Goal: Information Seeking & Learning: Learn about a topic

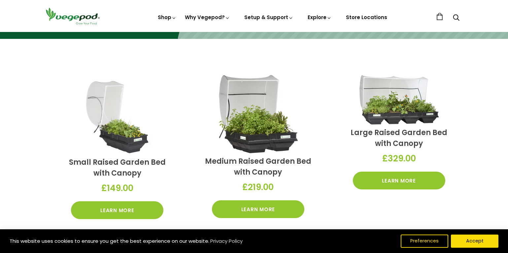
scroll to position [198, 0]
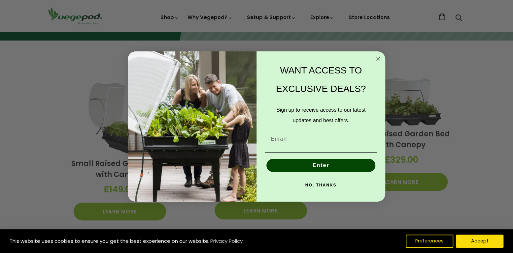
click at [376, 58] on circle "Close dialog" at bounding box center [378, 59] width 8 height 8
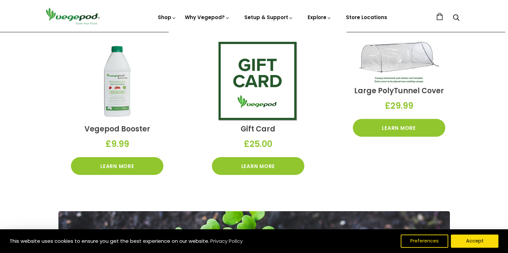
scroll to position [1022, 0]
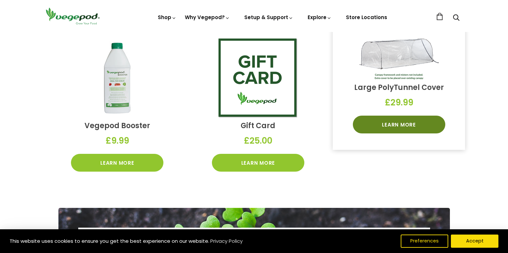
click at [388, 125] on link "Learn More" at bounding box center [399, 125] width 92 height 18
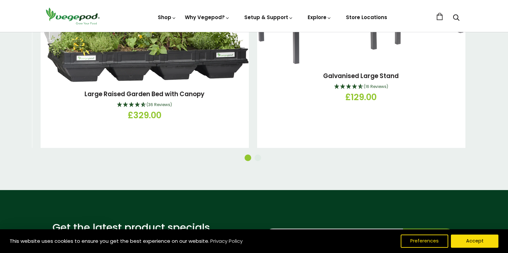
scroll to position [825, 0]
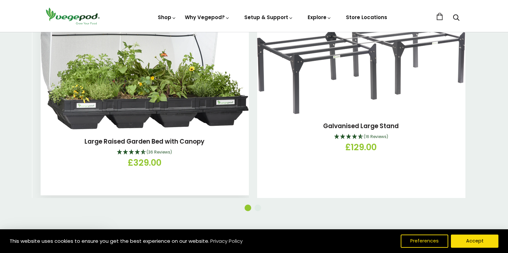
click at [158, 149] on span "(36 Reviews)" at bounding box center [159, 152] width 25 height 6
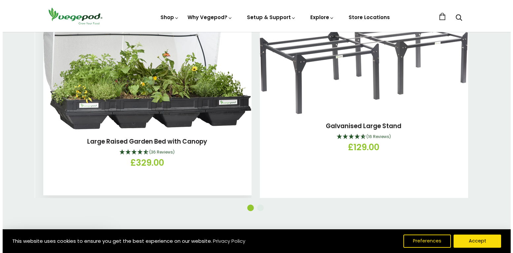
scroll to position [92, 0]
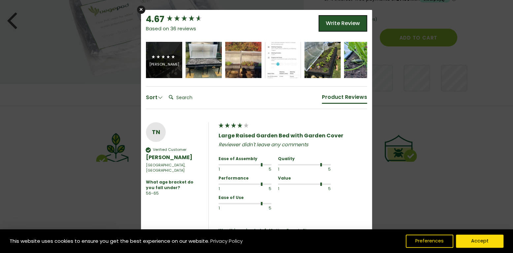
click at [162, 67] on div "Mark Williams" at bounding box center [164, 64] width 30 height 5
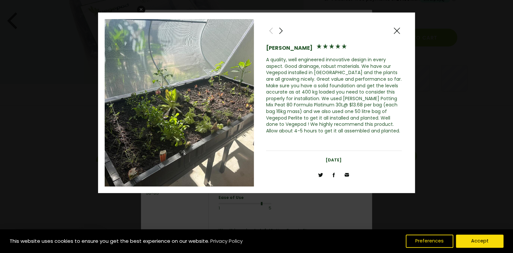
click at [281, 30] on span at bounding box center [281, 31] width 8 height 8
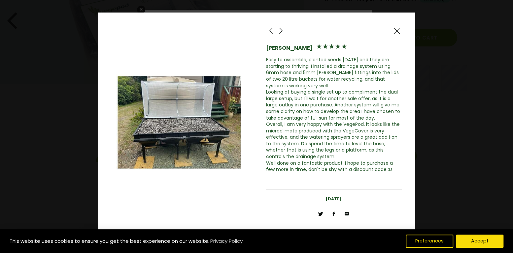
click at [281, 30] on span at bounding box center [281, 31] width 8 height 8
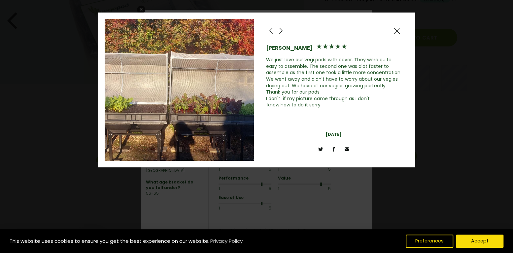
click at [281, 30] on span at bounding box center [281, 31] width 8 height 8
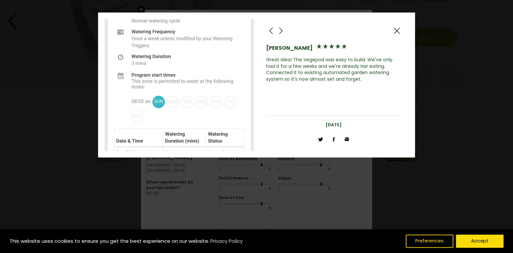
click at [280, 32] on span at bounding box center [281, 31] width 8 height 8
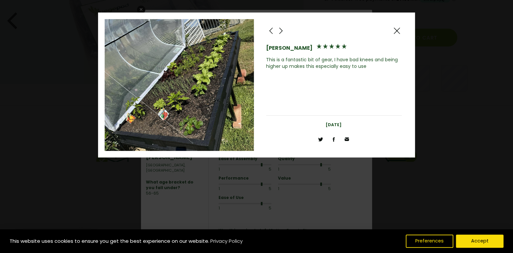
click at [280, 32] on span at bounding box center [281, 31] width 8 height 8
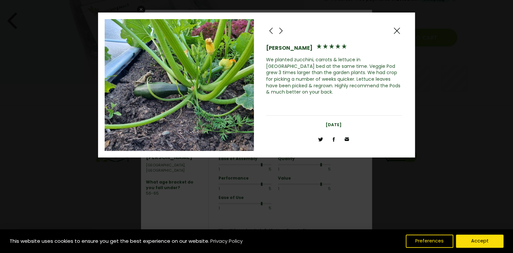
click at [270, 30] on span at bounding box center [271, 31] width 8 height 8
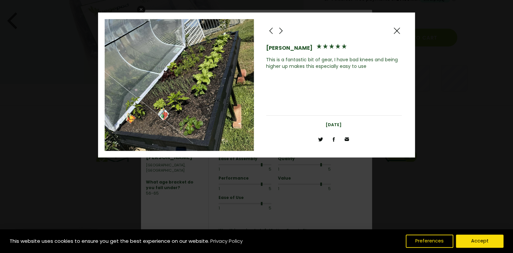
click at [395, 29] on span at bounding box center [397, 31] width 8 height 8
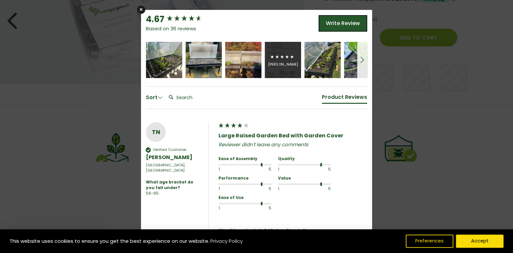
click at [286, 56] on icon "5 star rating" at bounding box center [287, 57] width 4 height 4
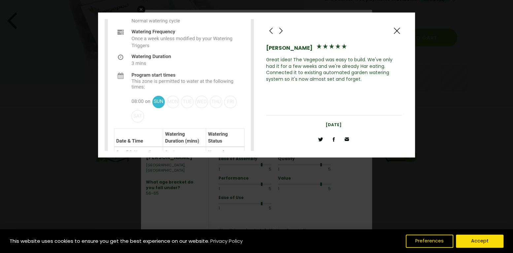
click at [281, 31] on span at bounding box center [281, 31] width 8 height 8
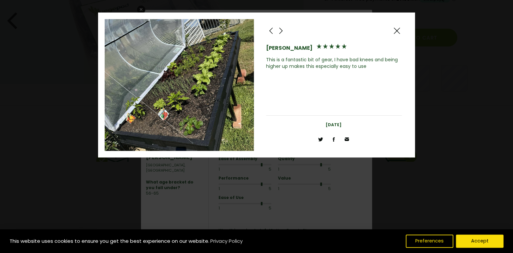
click at [281, 31] on span at bounding box center [281, 31] width 8 height 8
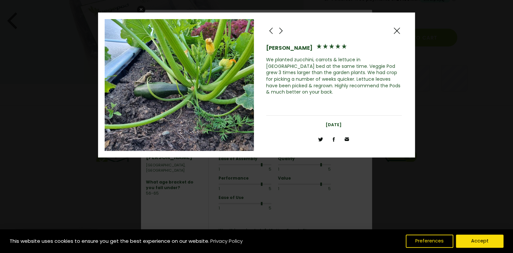
click at [281, 31] on span at bounding box center [281, 31] width 8 height 8
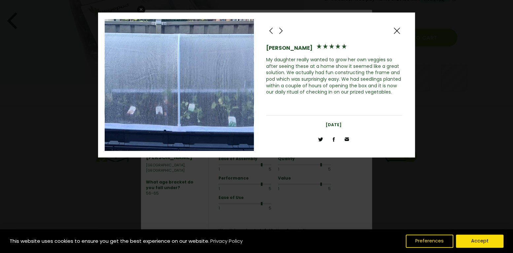
click at [281, 31] on span at bounding box center [281, 31] width 8 height 8
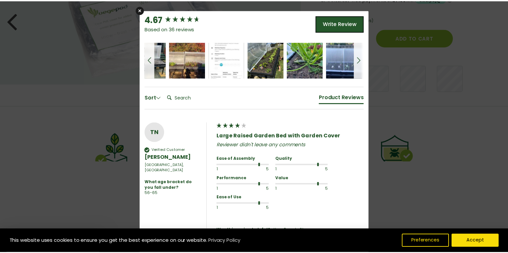
scroll to position [0, 56]
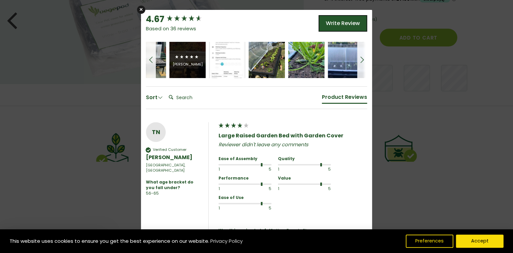
click at [179, 73] on div "Michael Naylor" at bounding box center [187, 60] width 36 height 36
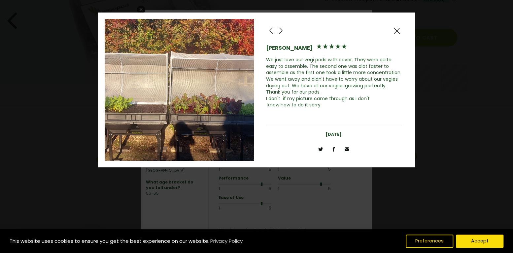
click at [280, 30] on span at bounding box center [281, 31] width 8 height 8
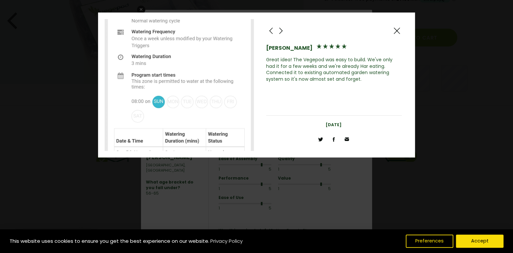
click at [280, 30] on span at bounding box center [281, 31] width 8 height 8
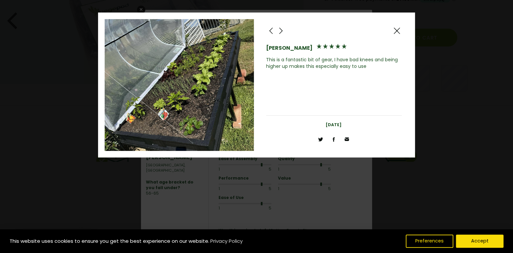
click at [280, 30] on span at bounding box center [281, 31] width 8 height 8
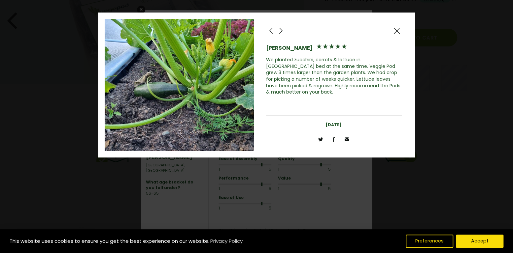
click at [280, 30] on span at bounding box center [281, 31] width 8 height 8
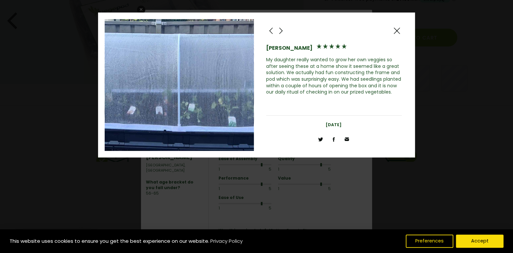
click at [280, 30] on span at bounding box center [281, 31] width 8 height 8
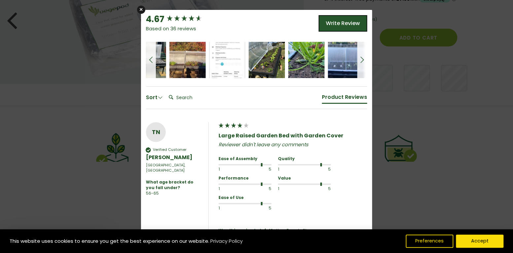
click at [360, 59] on span at bounding box center [362, 60] width 8 height 8
click at [360, 59] on div "James Cullen" at bounding box center [346, 60] width 36 height 36
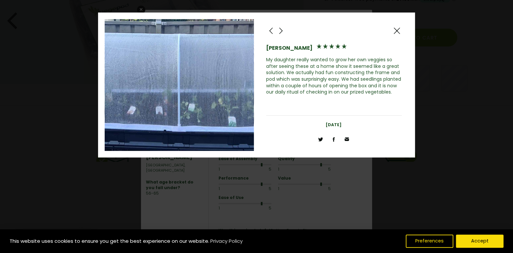
click at [281, 29] on span at bounding box center [281, 31] width 8 height 8
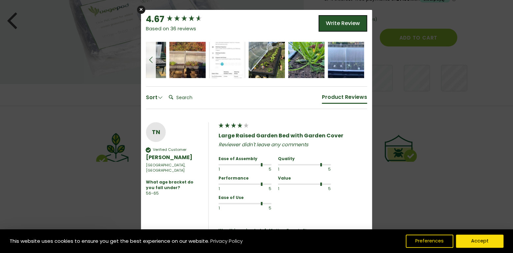
click at [281, 29] on div "4.67 Based on 36 reviews Write Review" at bounding box center [256, 27] width 224 height 29
click at [139, 8] on div "×" at bounding box center [141, 10] width 8 height 8
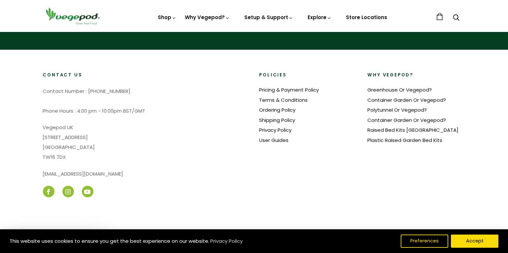
scroll to position [1918, 0]
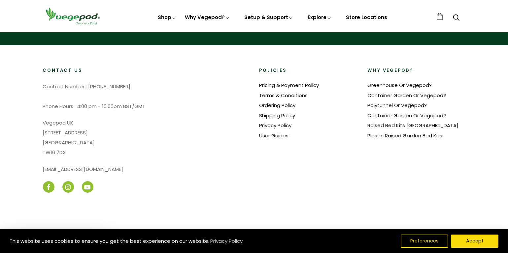
click at [373, 82] on link "Greenhouse Or Vegepod?" at bounding box center [399, 85] width 64 height 7
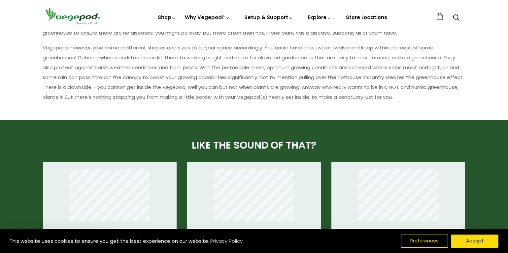
scroll to position [319, 0]
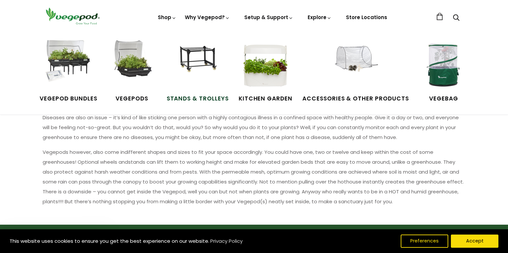
click at [182, 98] on span "Stands & Trolleys" at bounding box center [198, 99] width 62 height 9
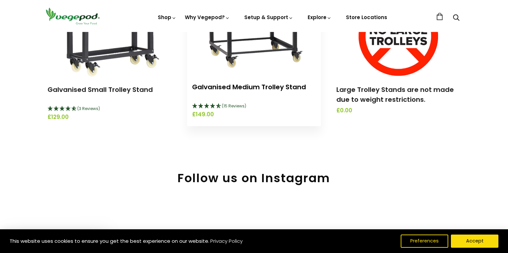
scroll to position [231, 0]
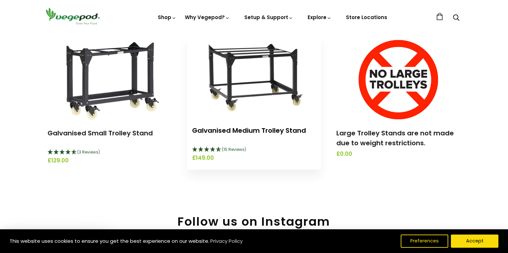
click at [273, 130] on link "Galvanised Medium Trolley Stand" at bounding box center [249, 130] width 114 height 9
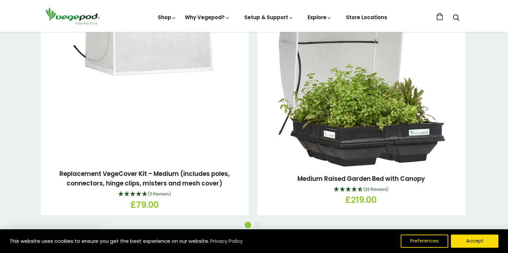
scroll to position [693, 0]
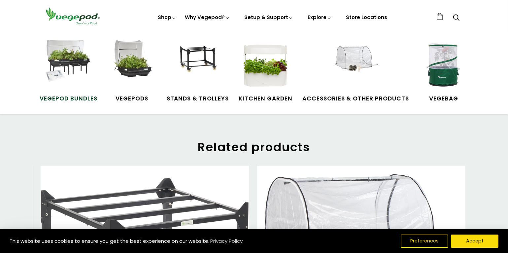
click at [60, 97] on span "Vegepod Bundles" at bounding box center [68, 99] width 57 height 9
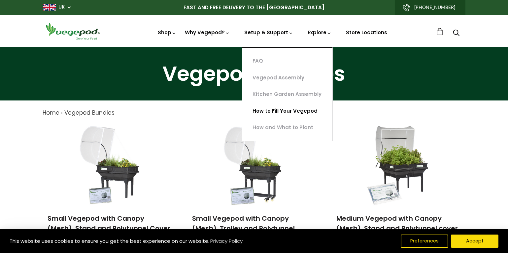
click at [265, 112] on link "How to Fill Your Vegepod" at bounding box center [287, 111] width 90 height 17
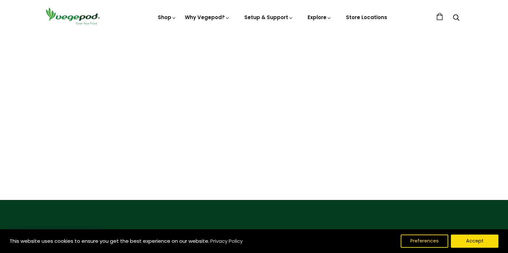
scroll to position [66, 0]
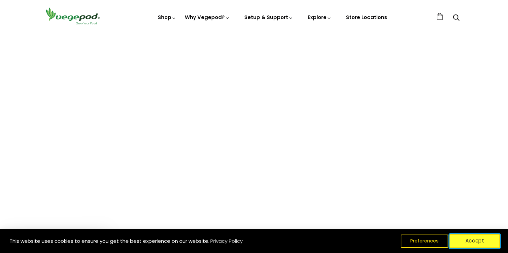
click at [490, 246] on button "Accept" at bounding box center [474, 242] width 50 height 14
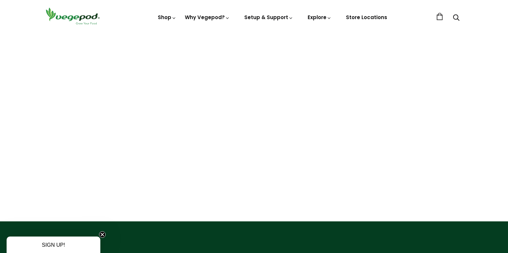
scroll to position [99, 0]
